Goal: Complete application form: Complete application form

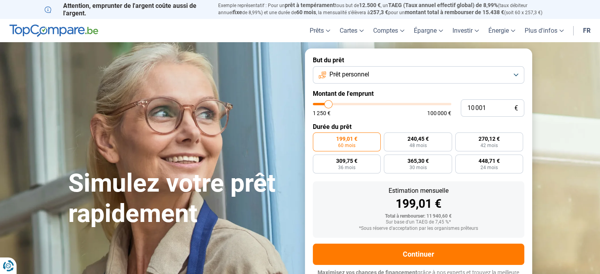
click at [517, 76] on button "Prêt personnel" at bounding box center [418, 74] width 211 height 17
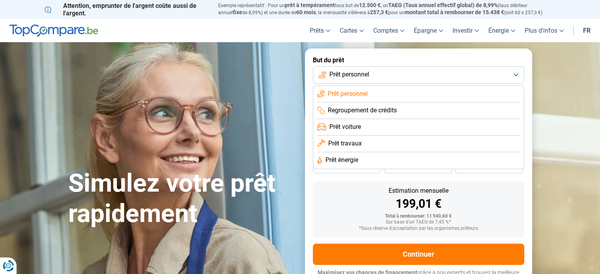
click at [373, 110] on span "Regroupement de crédits" at bounding box center [362, 110] width 69 height 9
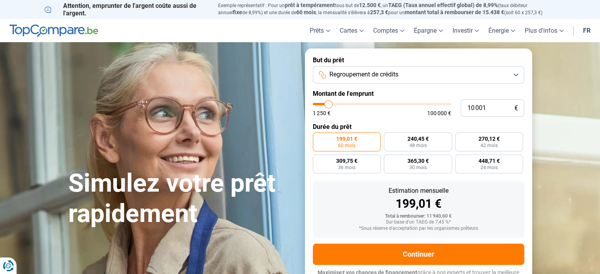
scroll to position [11, 0]
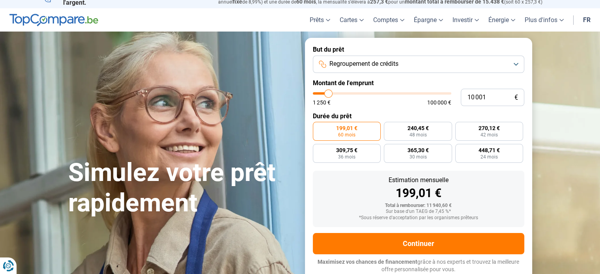
type input "14 000"
type input "14000"
type input "16 500"
type input "16500"
type input "20 250"
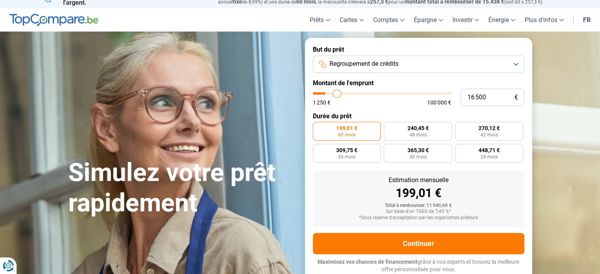
type input "20250"
type input "24 500"
type input "24500"
type input "29 000"
type input "29000"
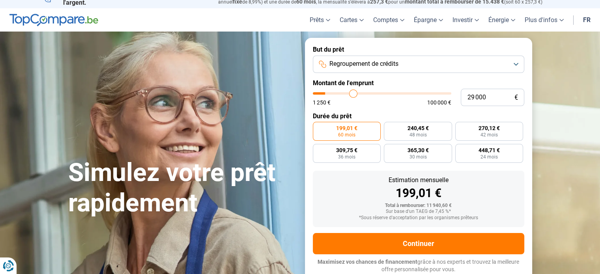
type input "31 750"
type input "31750"
type input "34 250"
type input "34250"
type input "37 000"
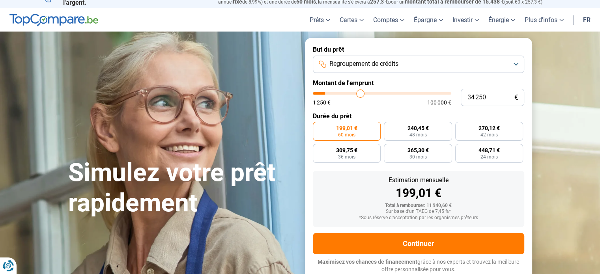
type input "37000"
type input "38 500"
type input "38500"
type input "40 250"
type input "40250"
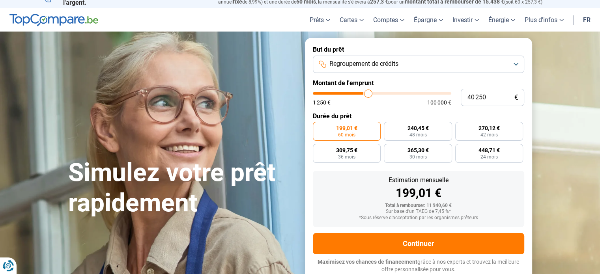
type input "42 500"
type input "42500"
type input "43 750"
type input "43750"
type input "45 000"
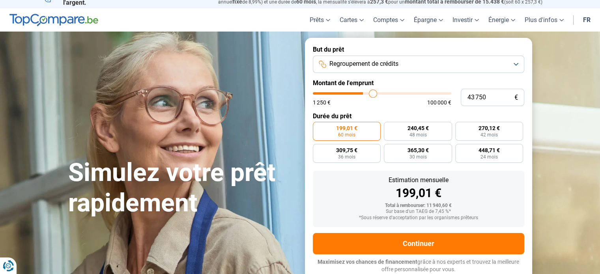
type input "45000"
type input "45 500"
type input "45500"
type input "46 250"
type input "46250"
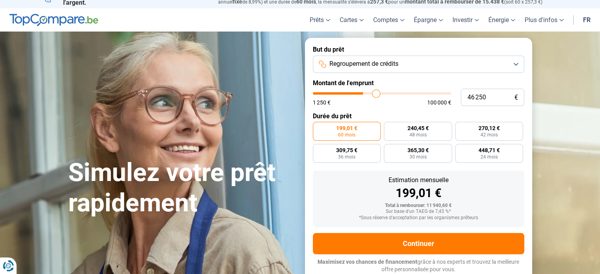
type input "46 750"
type input "46750"
type input "47 500"
type input "47500"
type input "47 750"
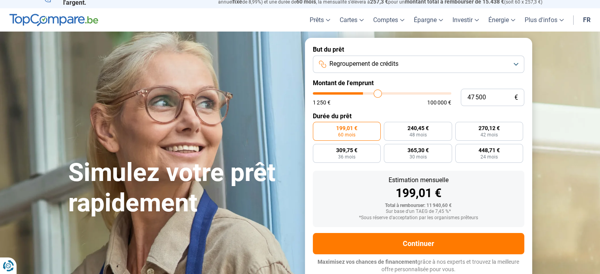
type input "47750"
type input "48 250"
type input "48250"
type input "48 500"
type input "48500"
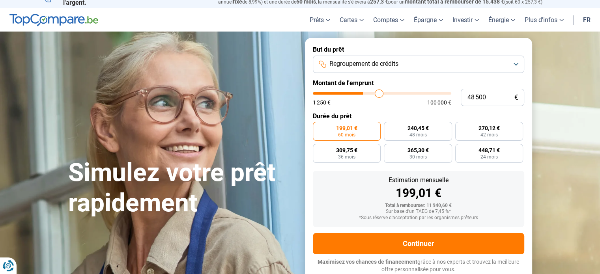
type input "48 750"
type input "48750"
type input "49 250"
type input "49250"
type input "49 500"
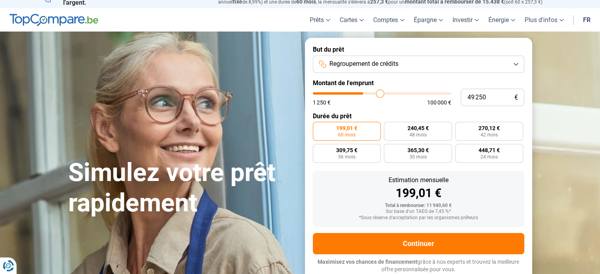
type input "49500"
type input "49 750"
drag, startPoint x: 331, startPoint y: 95, endPoint x: 380, endPoint y: 97, distance: 49.8
type input "49750"
click at [380, 95] on input "range" at bounding box center [382, 93] width 138 height 2
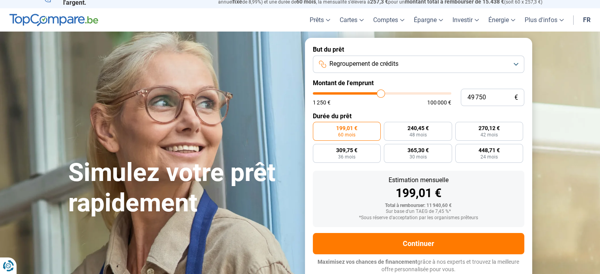
radio input "false"
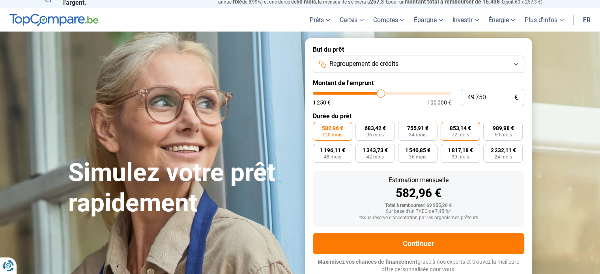
click at [454, 127] on span "853,14 €" at bounding box center [460, 128] width 21 height 6
click at [446, 127] on input "853,14 € 72 mois" at bounding box center [443, 124] width 5 height 5
radio input "true"
type input "48 250"
type input "48250"
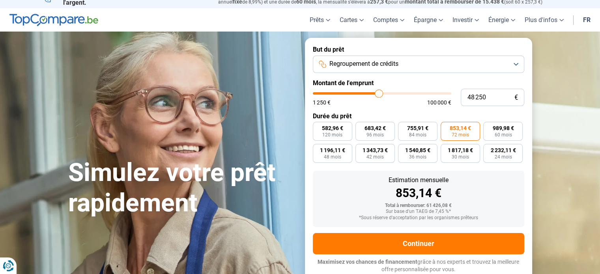
type input "48 500"
type input "48500"
type input "48 750"
type input "48750"
type input "49 000"
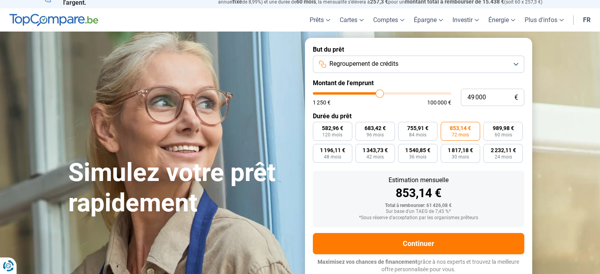
type input "49000"
click at [379, 92] on input "range" at bounding box center [382, 93] width 138 height 2
radio input "true"
type input "49 250"
type input "49250"
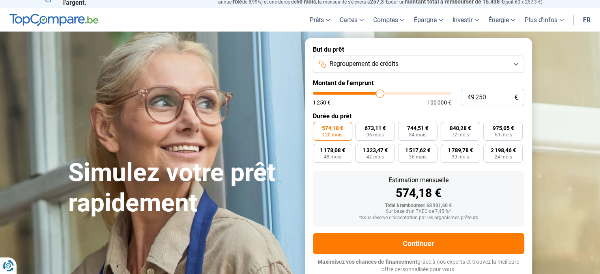
type input "49 500"
type input "49500"
type input "49 750"
type input "49750"
type input "50 000"
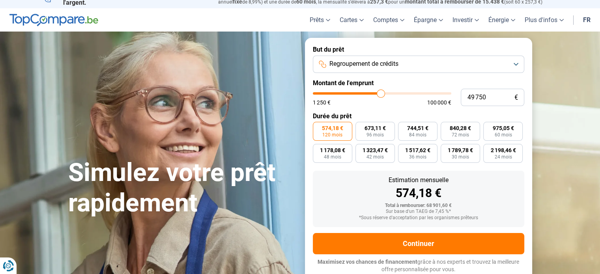
type input "50000"
type input "50 250"
type input "50250"
type input "50 750"
type input "50750"
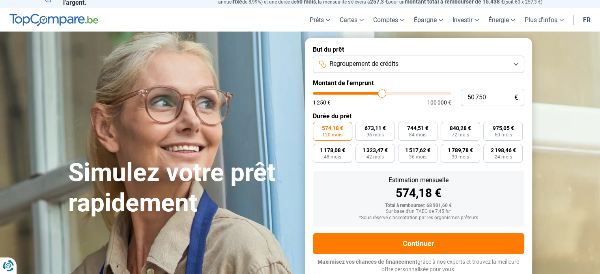
type input "51 000"
type input "51000"
type input "51 250"
type input "51250"
type input "51 500"
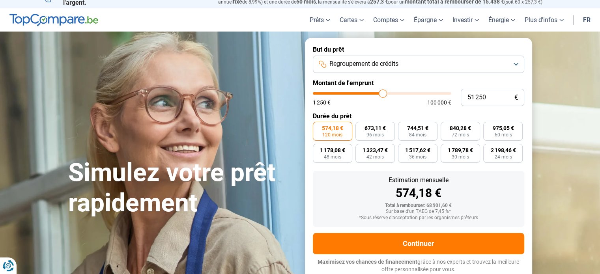
type input "51500"
type input "51 750"
type input "51750"
type input "52 000"
type input "52000"
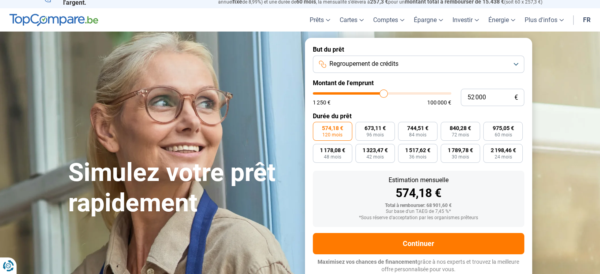
type input "52 250"
type input "52250"
type input "52 500"
type input "52500"
type input "52 750"
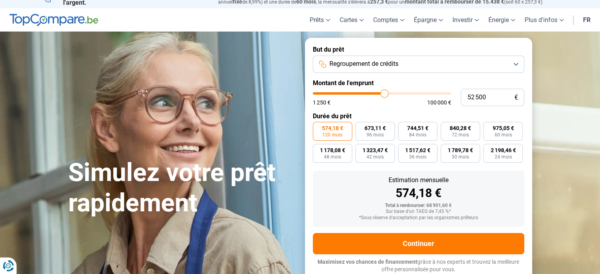
type input "52750"
type input "53 000"
type input "53000"
type input "53 250"
type input "53250"
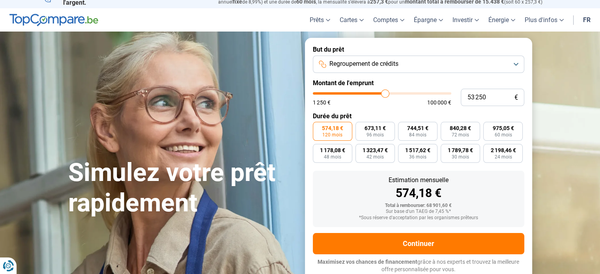
type input "52 750"
type input "52750"
type input "52 500"
type input "52500"
type input "52 250"
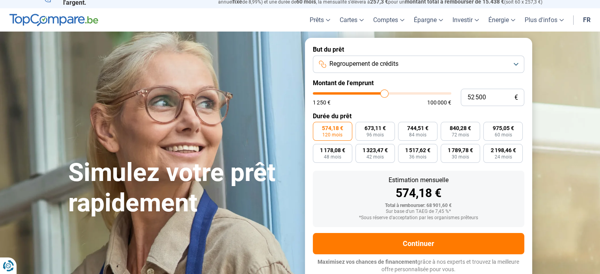
type input "52250"
type input "52 000"
type input "52000"
type input "51 750"
type input "51750"
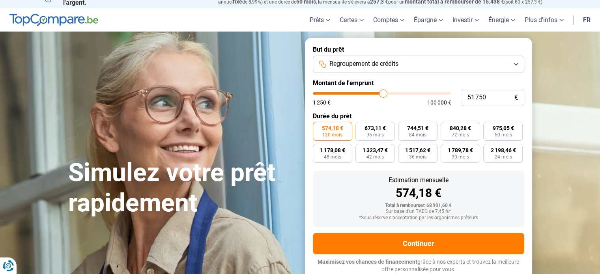
type input "51 500"
type input "51500"
type input "51 000"
type input "51000"
type input "50 750"
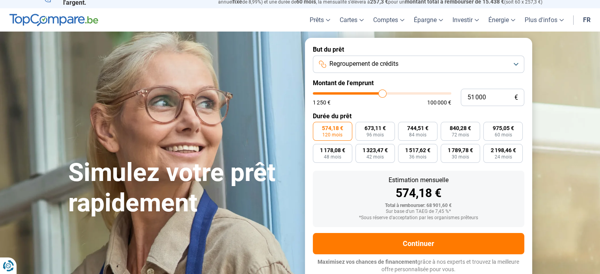
type input "50750"
type input "50 500"
type input "50500"
type input "50 250"
type input "50250"
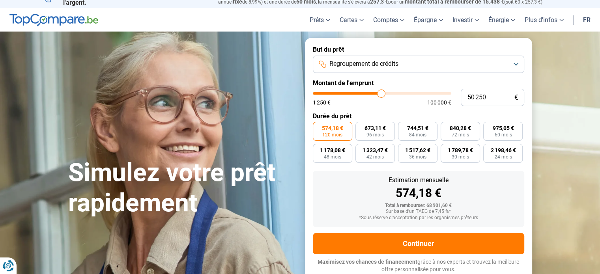
click at [381, 93] on input "range" at bounding box center [382, 93] width 138 height 2
click at [583, 85] on section "Simulez votre prêt rapidement Simulez votre prêt rapidement But du prêt Regroup…" at bounding box center [300, 160] width 600 height 256
click at [454, 123] on label "861,72 € 72 mois" at bounding box center [460, 131] width 39 height 19
click at [446, 123] on input "861,72 € 72 mois" at bounding box center [443, 124] width 5 height 5
radio input "true"
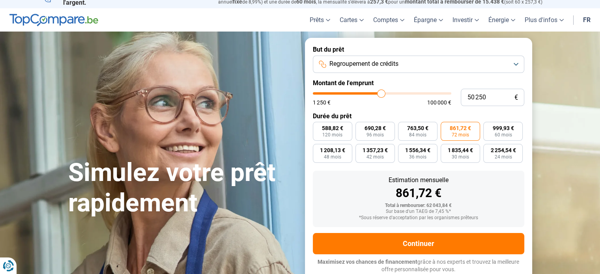
click at [516, 65] on button "Regroupement de crédits" at bounding box center [418, 64] width 211 height 17
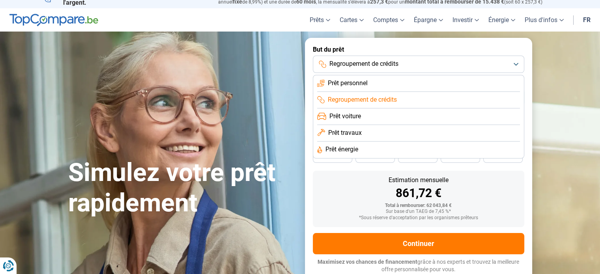
click at [403, 62] on button "Regroupement de crédits" at bounding box center [418, 64] width 211 height 17
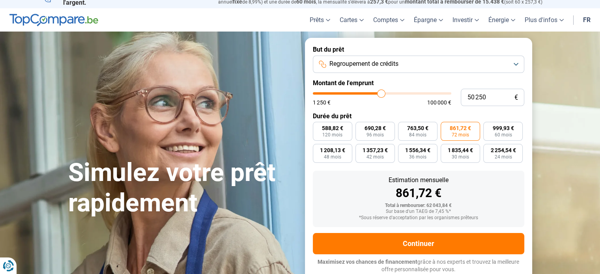
click at [557, 80] on section "Simulez votre prêt rapidement Simulez votre prêt rapidement But du prêt Regroup…" at bounding box center [300, 160] width 600 height 256
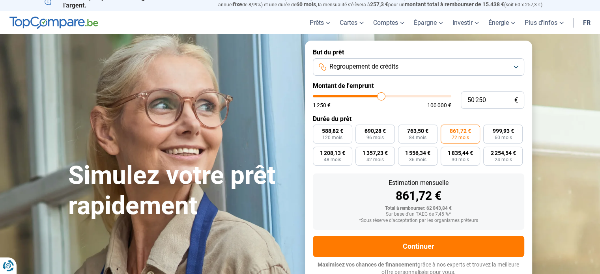
scroll to position [0, 0]
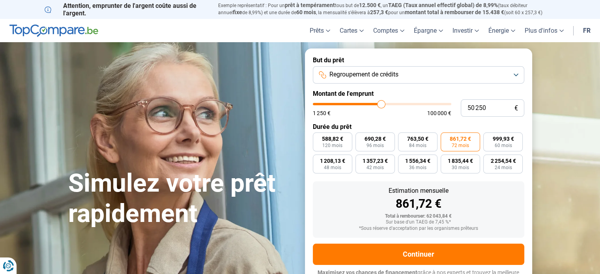
click at [452, 227] on div "*Sous réserve d'acceptation par les organismes prêteurs" at bounding box center [418, 229] width 199 height 6
click at [521, 144] on label "999,93 € 60 mois" at bounding box center [502, 142] width 39 height 19
click at [488, 138] on input "999,93 € 60 mois" at bounding box center [485, 135] width 5 height 5
radio input "true"
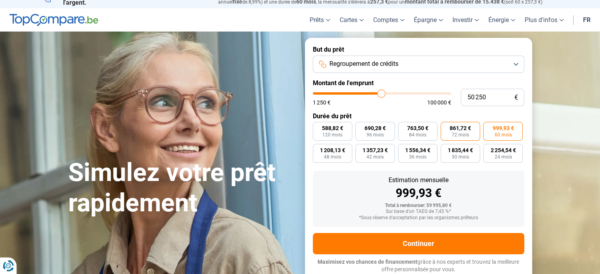
click at [464, 131] on span "861,72 €" at bounding box center [460, 128] width 21 height 6
click at [446, 127] on input "861,72 € 72 mois" at bounding box center [443, 124] width 5 height 5
radio input "true"
click at [470, 97] on input "50 250" at bounding box center [493, 97] width 64 height 17
click at [474, 96] on input "50 250" at bounding box center [493, 97] width 64 height 17
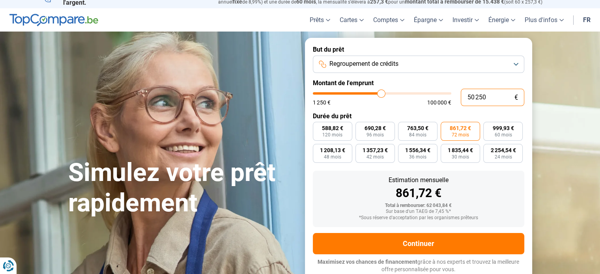
drag, startPoint x: 474, startPoint y: 96, endPoint x: 464, endPoint y: 96, distance: 10.3
click at [464, 96] on input "50 250" at bounding box center [493, 97] width 64 height 17
type input "5 250"
type input "5250"
radio input "true"
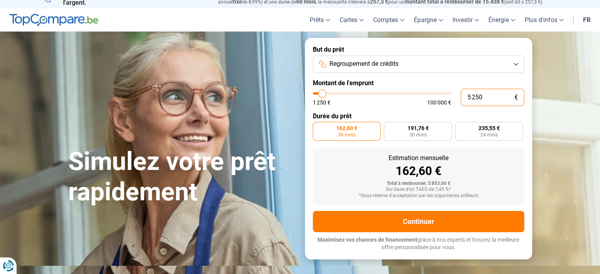
scroll to position [0, 0]
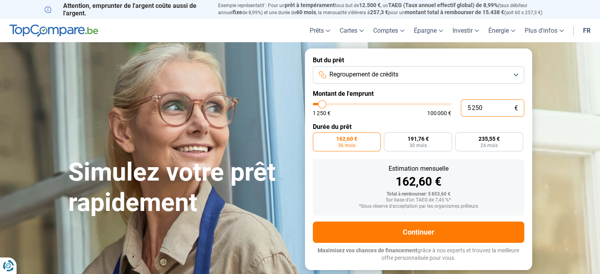
click at [480, 108] on input "5 250" at bounding box center [493, 107] width 64 height 17
type input "52 500"
type input "52500"
radio input "false"
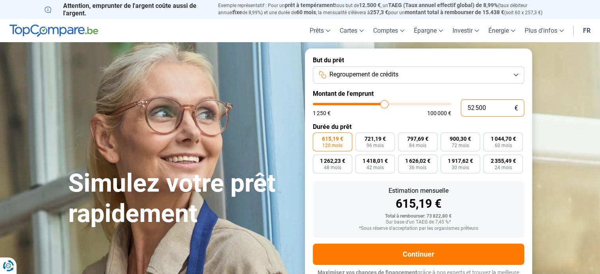
scroll to position [11, 0]
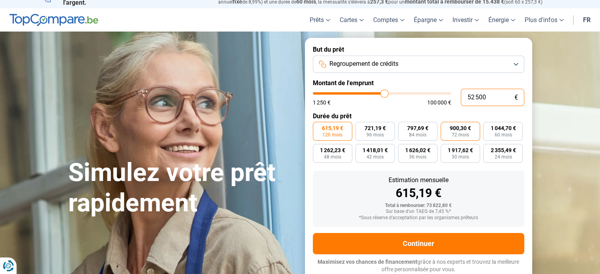
type input "52 500"
click at [462, 133] on span "72 mois" at bounding box center [460, 135] width 17 height 5
click at [446, 127] on input "900,30 € 72 mois" at bounding box center [443, 124] width 5 height 5
radio input "true"
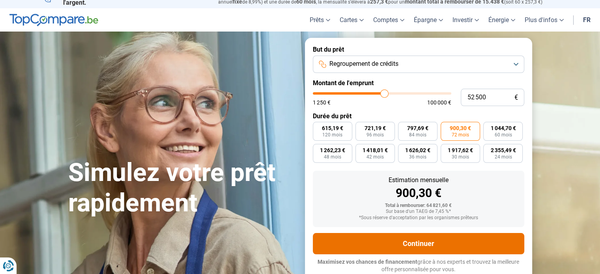
click at [415, 245] on button "Continuer" at bounding box center [418, 243] width 211 height 21
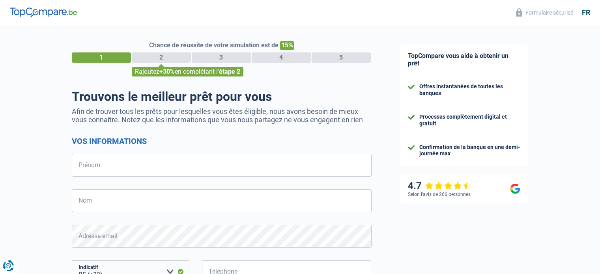
select select "32"
